Goal: Task Accomplishment & Management: Manage account settings

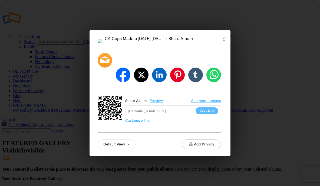
drag, startPoint x: 0, startPoint y: 0, endPoint x: 145, endPoint y: 51, distance: 153.9
click at [225, 43] on link "×" at bounding box center [224, 38] width 14 height 16
